Goal: Check status: Check status

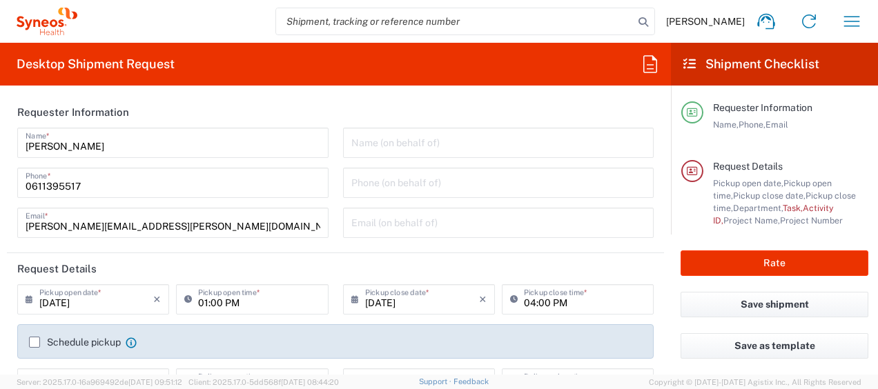
type input "4510"
type input "[GEOGRAPHIC_DATA]"
type input "Syneos Health France SARL"
click at [689, 65] on icon at bounding box center [690, 64] width 12 height 12
click at [862, 22] on icon "button" at bounding box center [852, 21] width 22 height 22
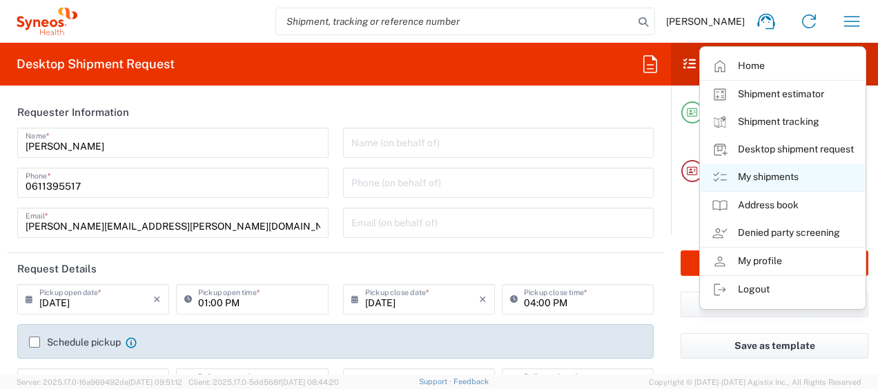
click at [786, 167] on link "My shipments" at bounding box center [783, 178] width 164 height 28
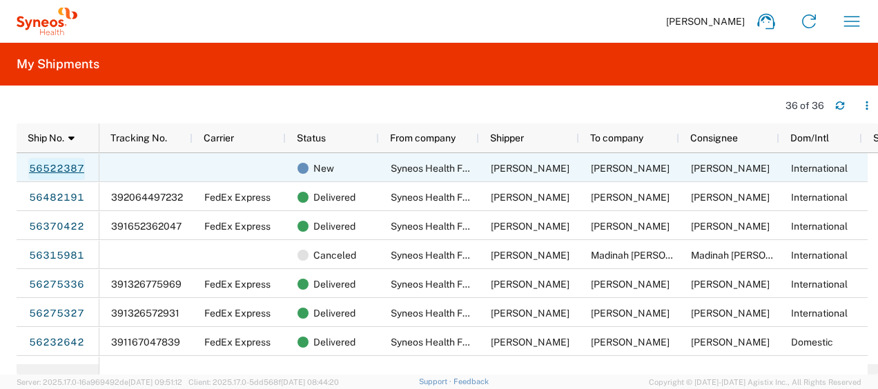
click at [60, 159] on link "56522387" at bounding box center [56, 169] width 57 height 22
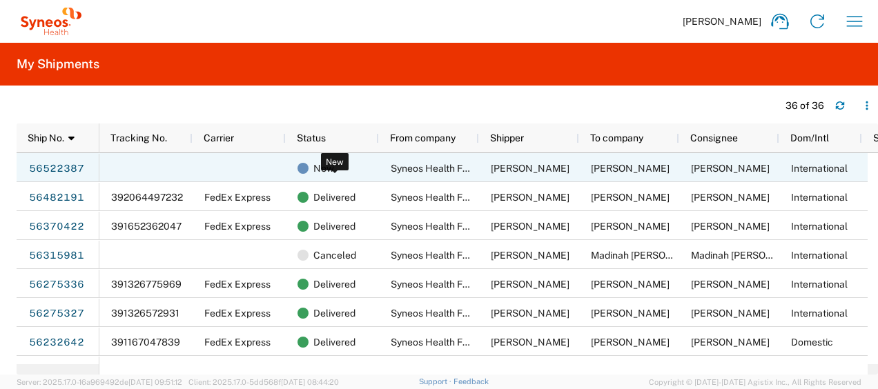
click at [340, 175] on div "New" at bounding box center [335, 168] width 75 height 29
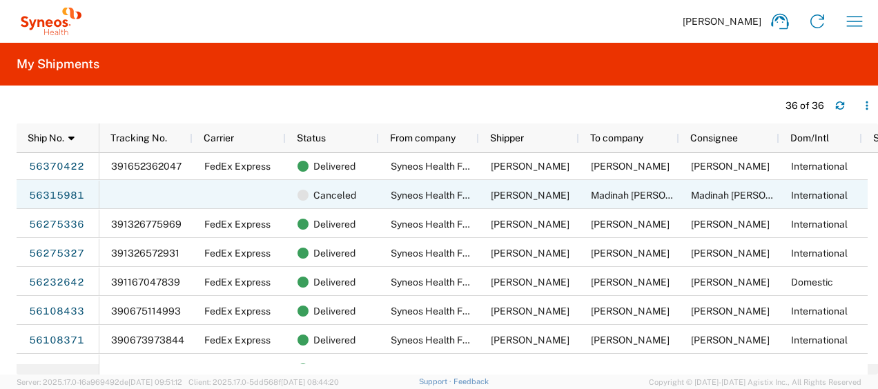
scroll to position [59, 0]
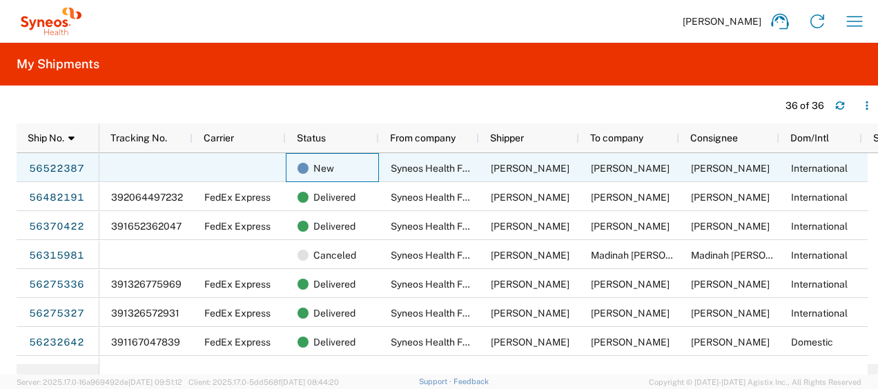
click at [523, 168] on span "[PERSON_NAME]" at bounding box center [530, 168] width 79 height 11
click at [46, 177] on link "56522387" at bounding box center [56, 169] width 57 height 22
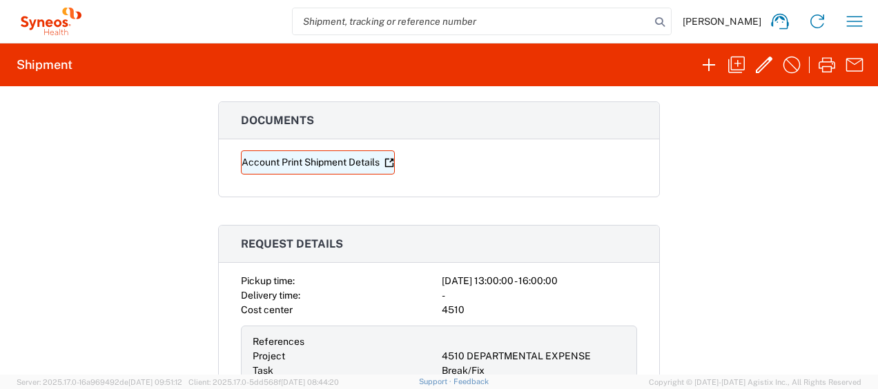
click at [328, 159] on link "Account Print Shipment Details" at bounding box center [318, 163] width 154 height 24
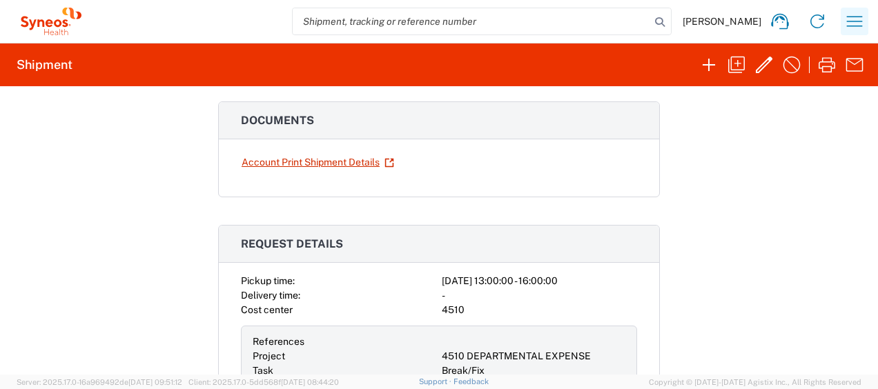
click at [853, 32] on icon "button" at bounding box center [855, 21] width 22 height 22
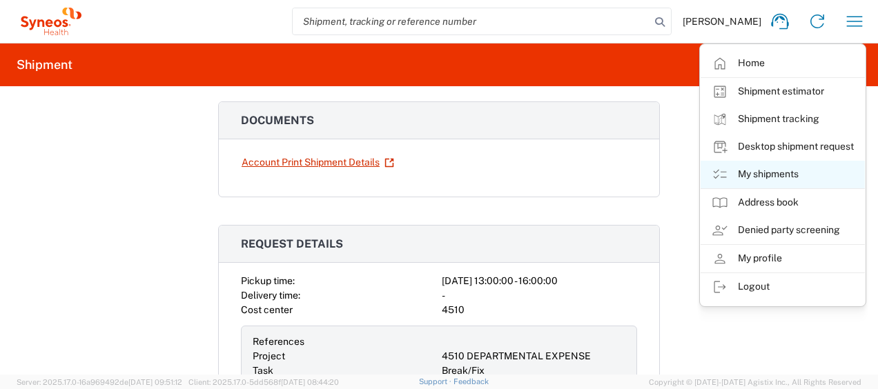
click at [744, 178] on link "My shipments" at bounding box center [783, 175] width 164 height 28
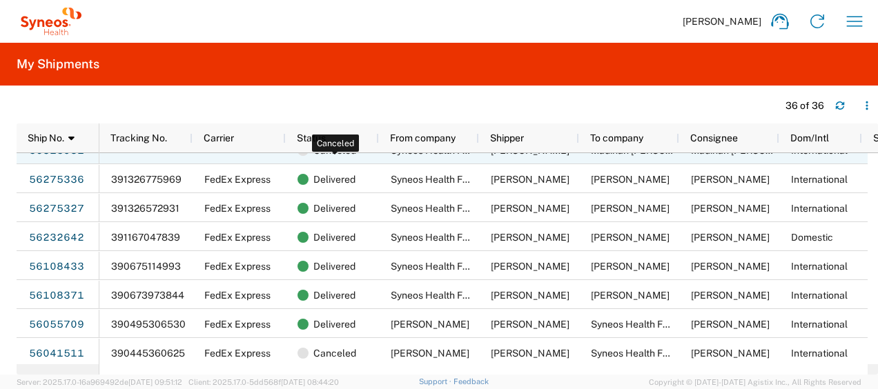
scroll to position [106, 0]
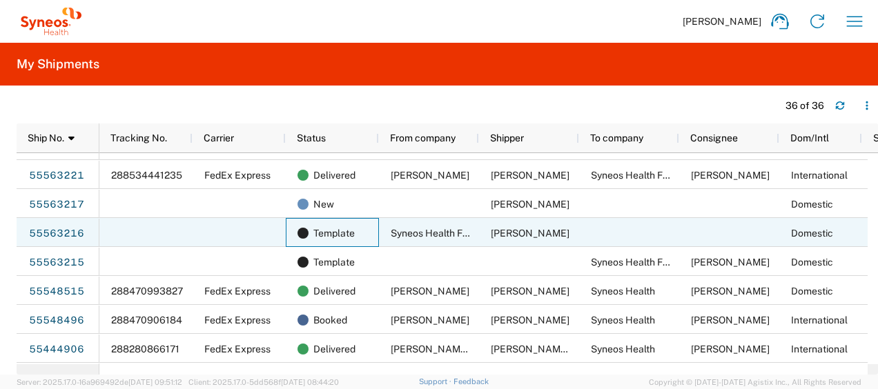
click at [293, 242] on div "Template" at bounding box center [332, 232] width 93 height 29
